Goal: Book appointment/travel/reservation

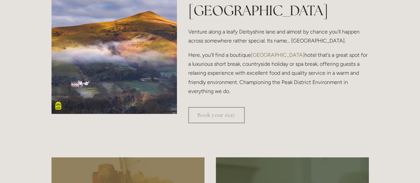
scroll to position [166, 0]
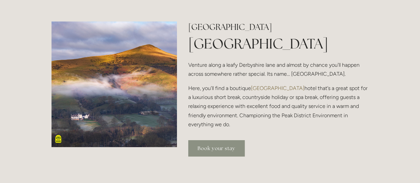
click at [226, 149] on link "Book your stay" at bounding box center [216, 148] width 56 height 16
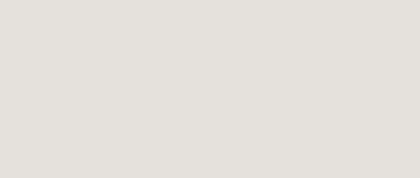
scroll to position [254, 0]
drag, startPoint x: 75, startPoint y: 68, endPoint x: 133, endPoint y: 69, distance: 58.1
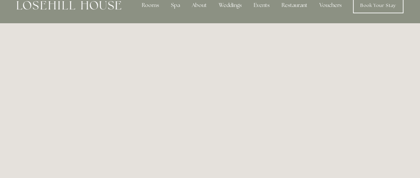
scroll to position [0, 0]
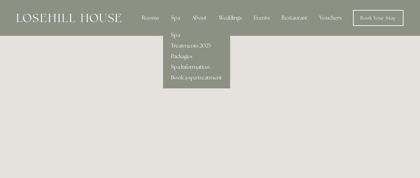
drag, startPoint x: 177, startPoint y: 18, endPoint x: 170, endPoint y: 35, distance: 18.0
click at [170, 35] on link "Spa" at bounding box center [196, 35] width 67 height 11
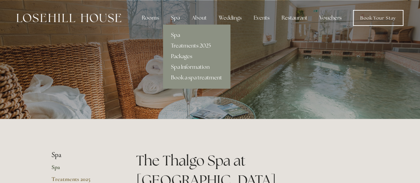
click at [185, 45] on link "Treatments 2025" at bounding box center [196, 45] width 67 height 11
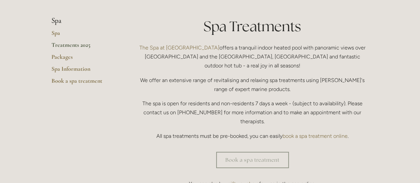
scroll to position [166, 0]
